Goal: Transaction & Acquisition: Purchase product/service

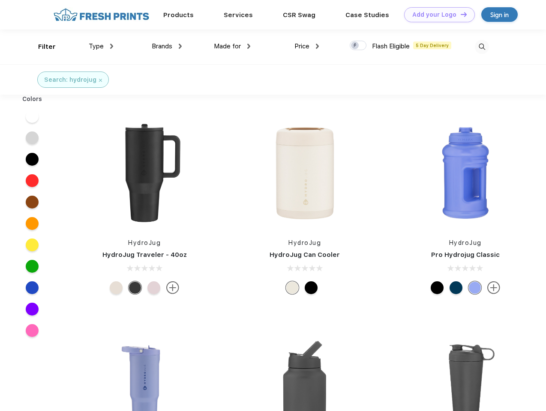
scroll to position [0, 0]
click at [436, 15] on link "Add your Logo Design Tool" at bounding box center [439, 14] width 71 height 15
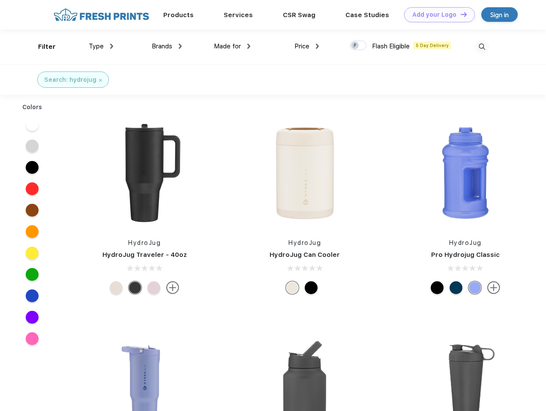
click at [0, 0] on div "Design Tool" at bounding box center [0, 0] width 0 height 0
click at [460, 14] on link "Add your Logo Design Tool" at bounding box center [439, 14] width 71 height 15
click at [41, 47] on div "Filter" at bounding box center [47, 47] width 18 height 10
click at [101, 46] on span "Type" at bounding box center [96, 46] width 15 height 8
click at [167, 46] on span "Brands" at bounding box center [162, 46] width 21 height 8
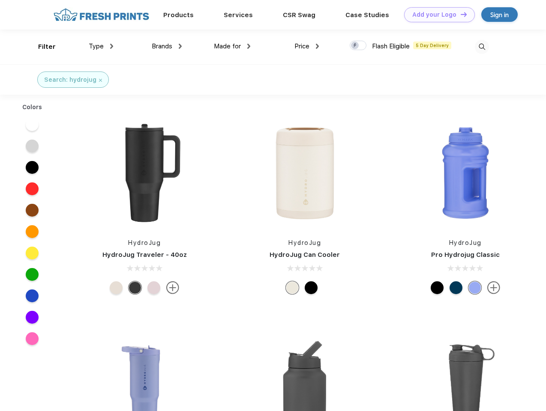
click at [232, 46] on span "Made for" at bounding box center [227, 46] width 27 height 8
click at [307, 46] on span "Price" at bounding box center [301, 46] width 15 height 8
click at [358, 46] on div at bounding box center [358, 45] width 17 height 9
click at [355, 46] on input "checkbox" at bounding box center [353, 43] width 6 height 6
click at [481, 47] on img at bounding box center [482, 47] width 14 height 14
